Goal: Entertainment & Leisure: Consume media (video, audio)

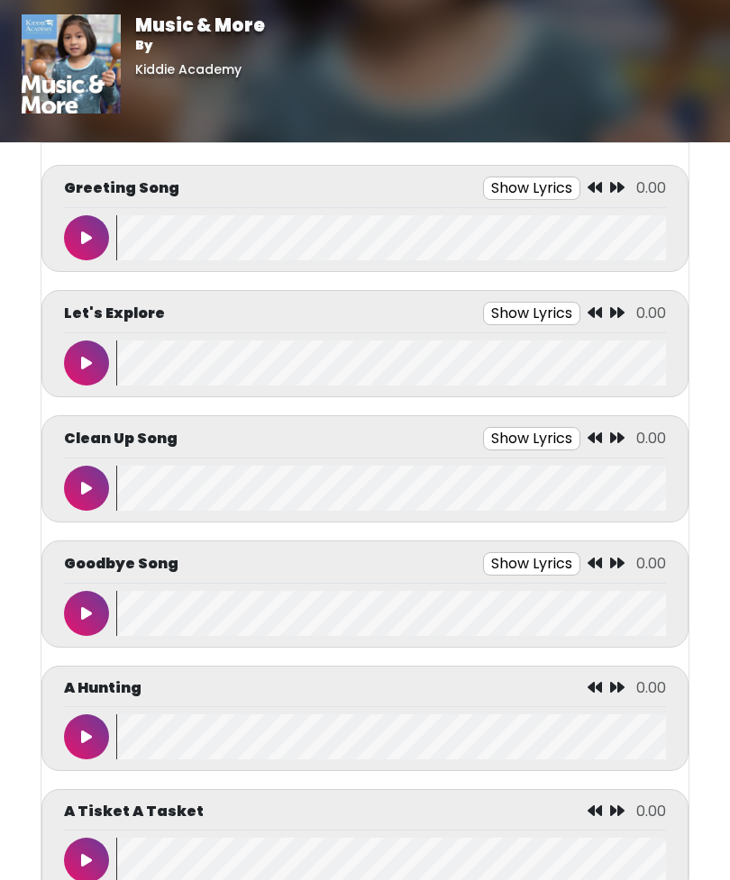
click at [448, 874] on wave at bounding box center [390, 860] width 549 height 45
click at [89, 237] on icon at bounding box center [86, 238] width 11 height 14
click at [84, 367] on icon at bounding box center [86, 363] width 9 height 14
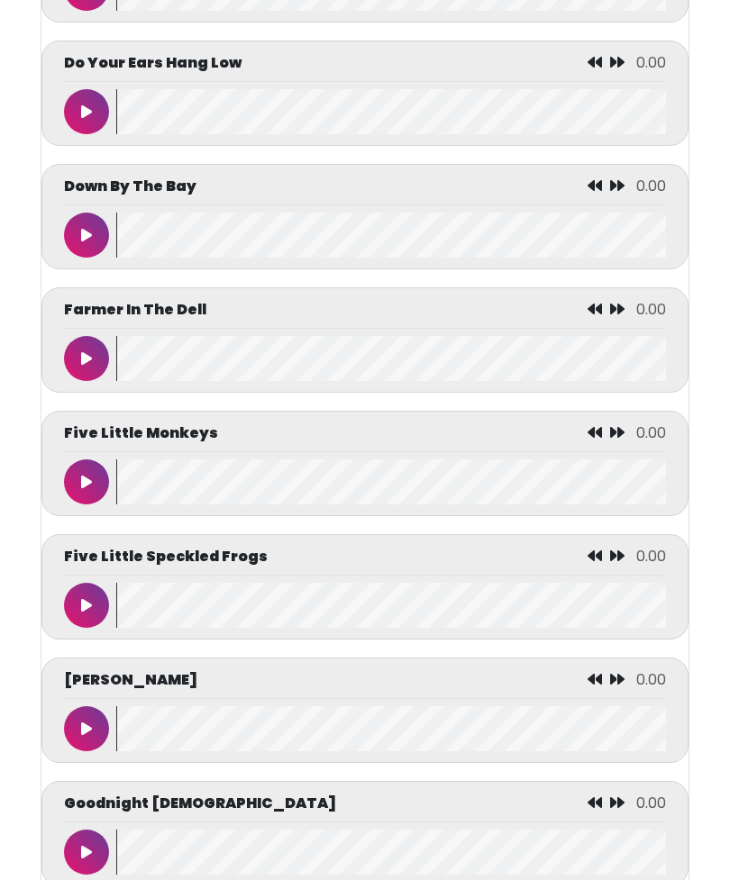
scroll to position [2723, 0]
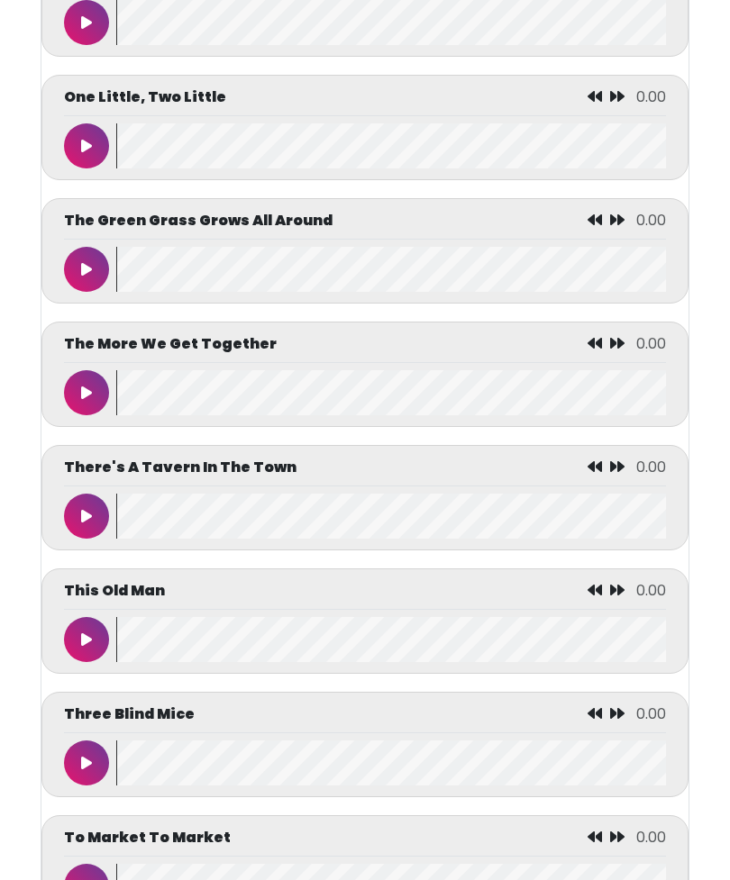
click at [104, 416] on button at bounding box center [86, 393] width 45 height 45
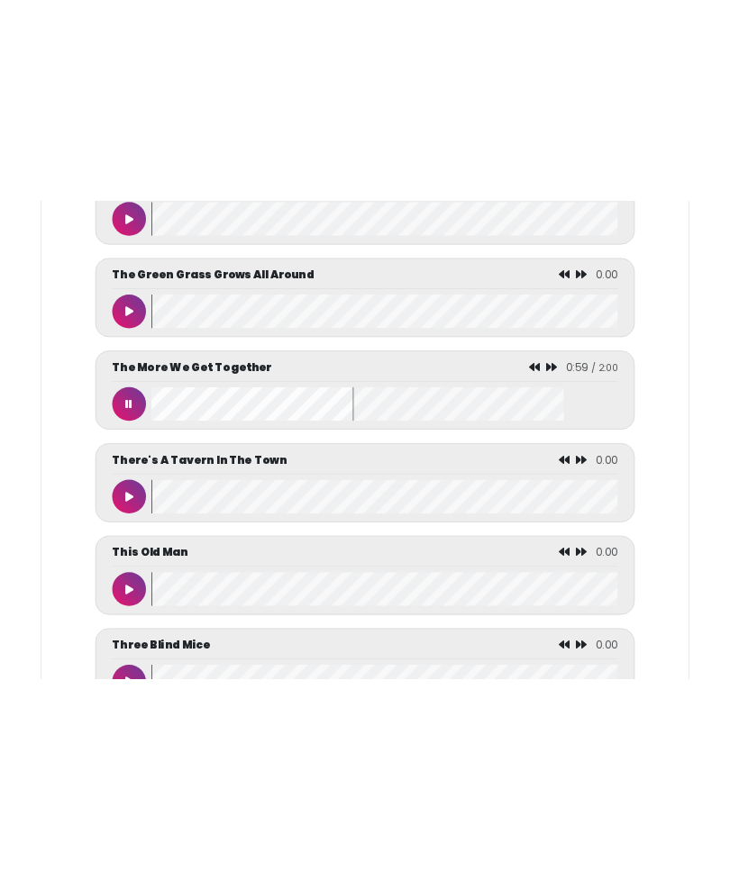
scroll to position [7748, 0]
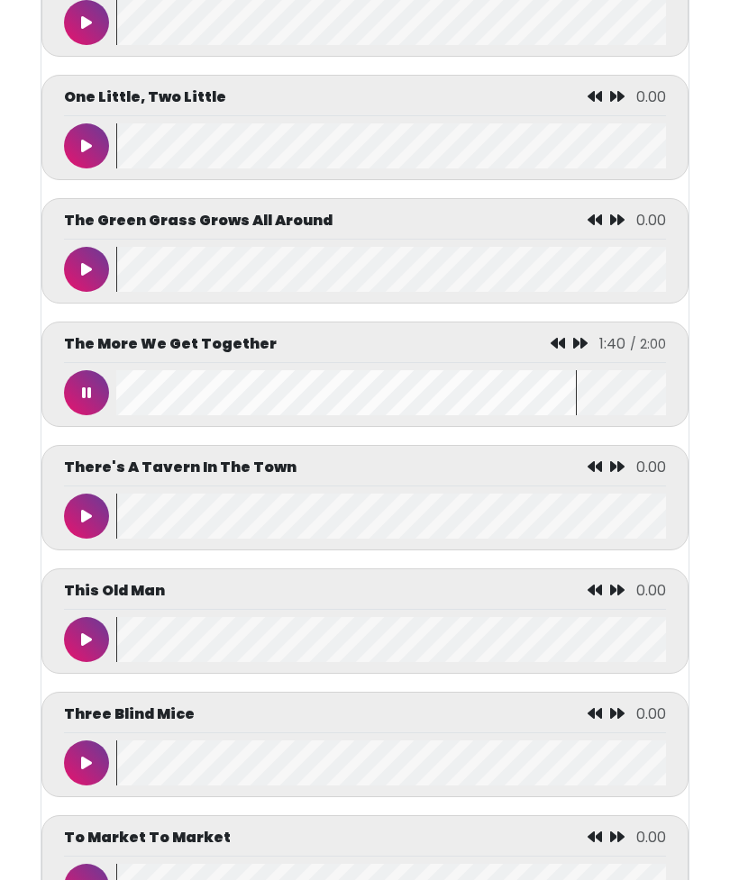
click at [91, 415] on button at bounding box center [86, 392] width 45 height 45
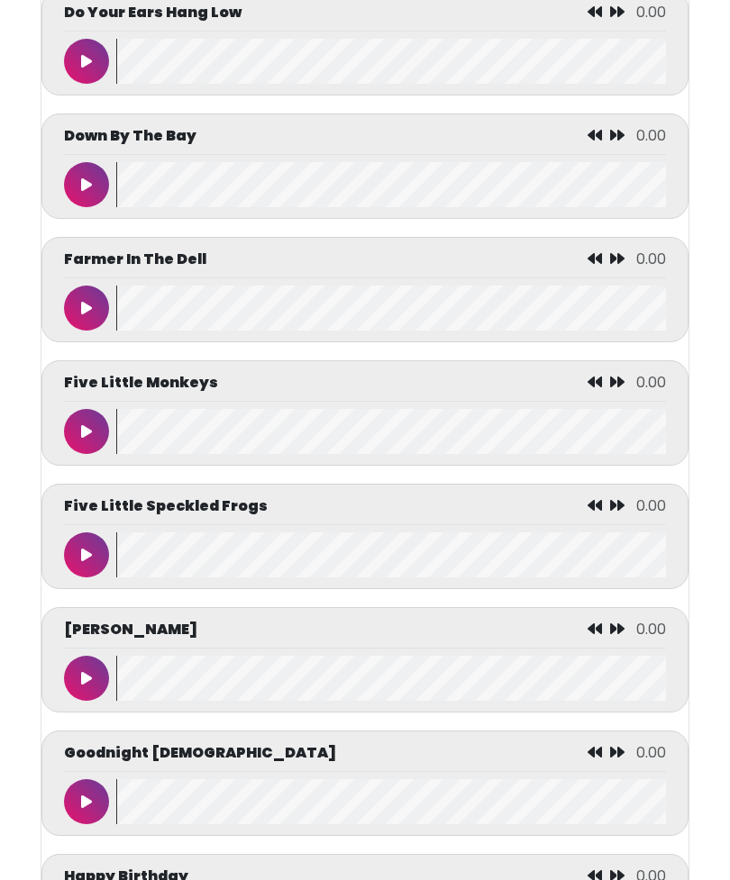
scroll to position [2757, 0]
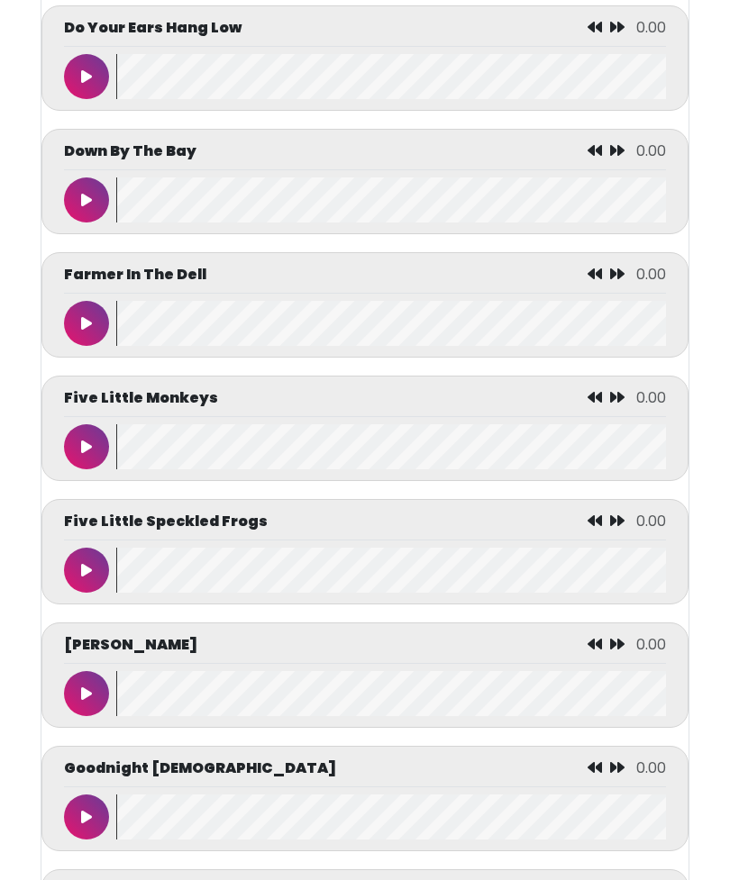
click at [86, 578] on icon at bounding box center [86, 571] width 11 height 14
click at [74, 573] on button at bounding box center [86, 570] width 45 height 45
